Goal: Information Seeking & Learning: Learn about a topic

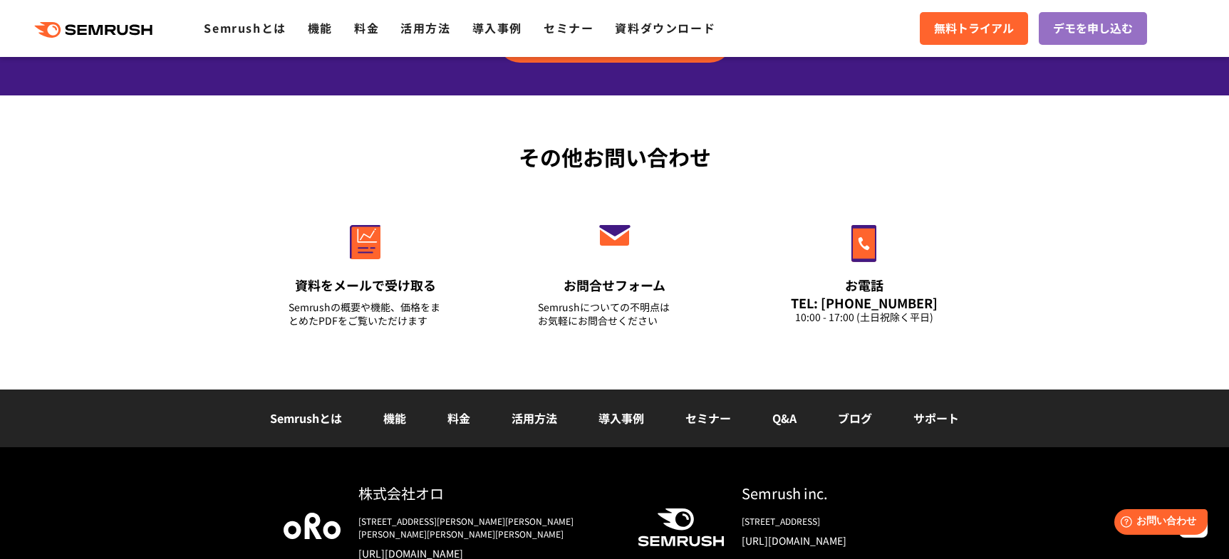
scroll to position [5076, 0]
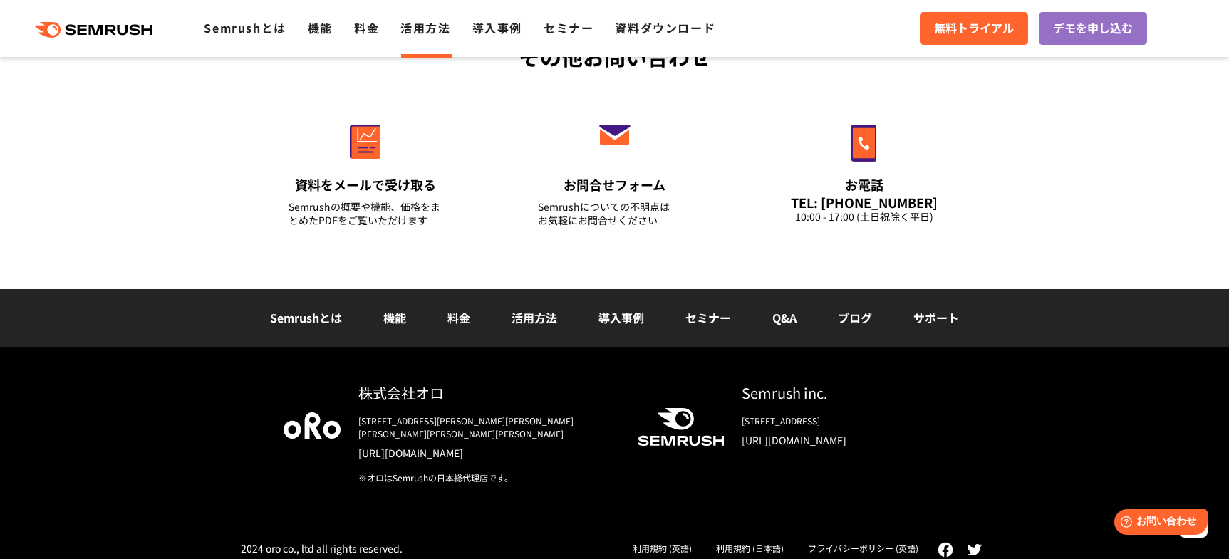
click at [435, 23] on link "活用方法" at bounding box center [425, 27] width 50 height 17
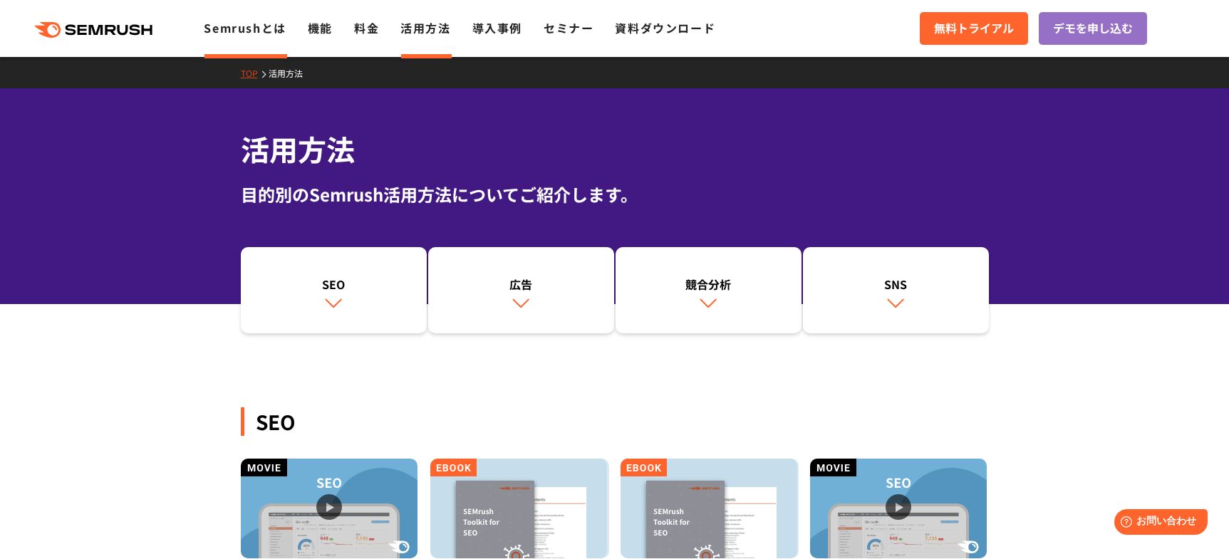
click at [264, 32] on link "Semrushとは" at bounding box center [245, 27] width 82 height 17
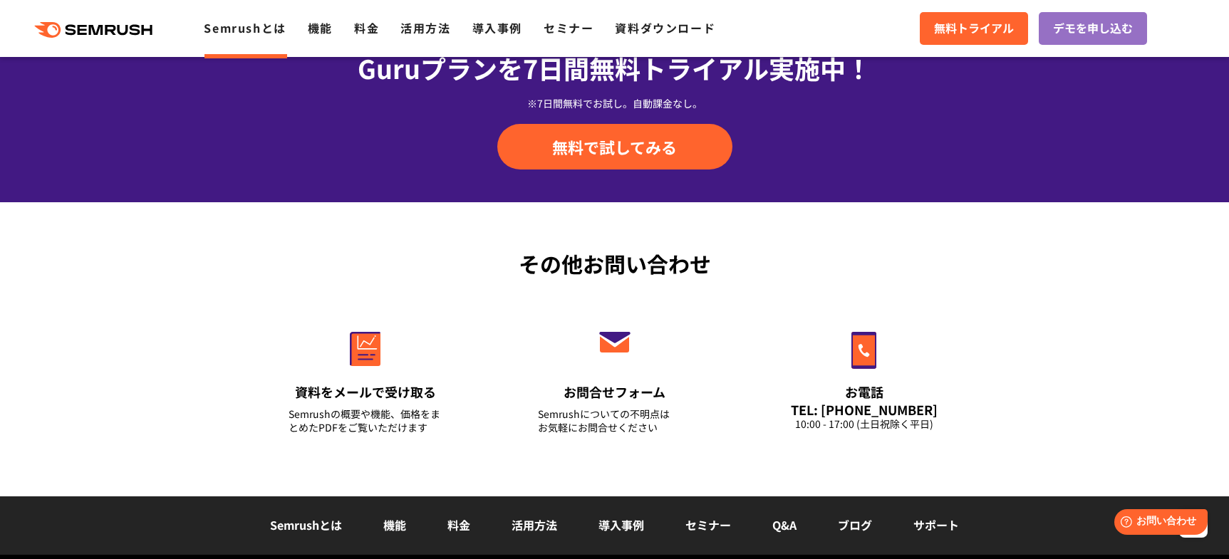
scroll to position [3319, 0]
